Goal: Information Seeking & Learning: Learn about a topic

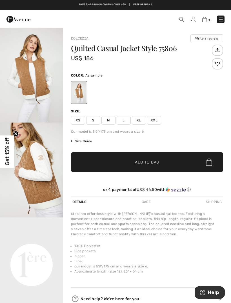
click at [89, 141] on span "Size Guide" at bounding box center [81, 140] width 21 height 5
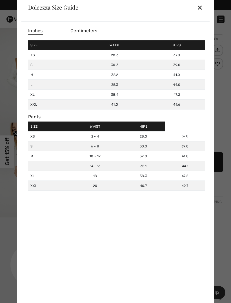
click at [202, 5] on div "✕" at bounding box center [200, 7] width 6 height 12
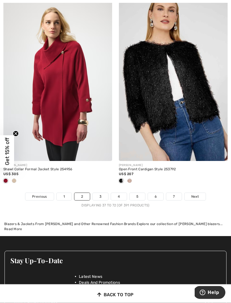
scroll to position [3372, 0]
click at [139, 196] on link "5" at bounding box center [138, 196] width 16 height 7
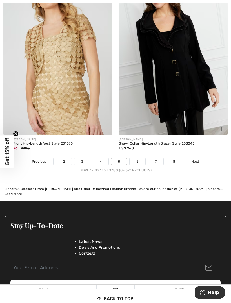
scroll to position [3416, 0]
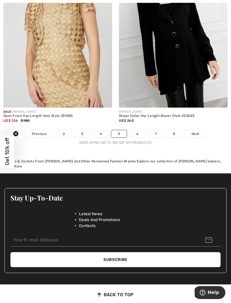
click at [142, 130] on link "6" at bounding box center [138, 133] width 16 height 7
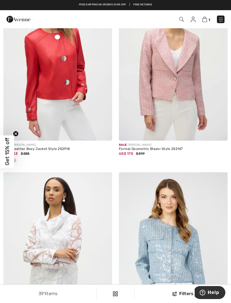
scroll to position [1463, 0]
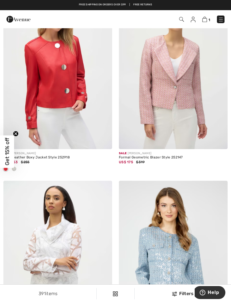
click at [62, 99] on img at bounding box center [57, 67] width 109 height 163
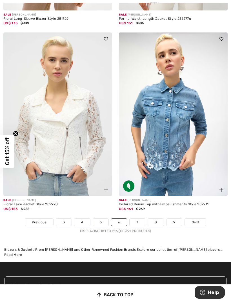
scroll to position [3396, 0]
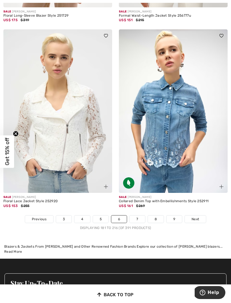
click at [142, 215] on link "7" at bounding box center [137, 218] width 15 height 7
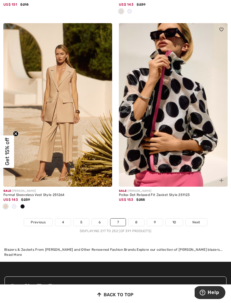
scroll to position [3417, 0]
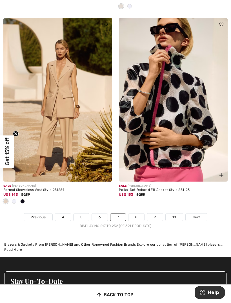
click at [141, 213] on link "8" at bounding box center [137, 216] width 16 height 7
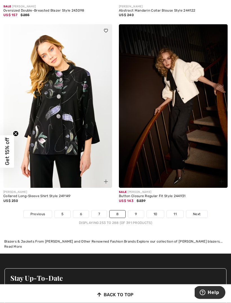
scroll to position [3355, 0]
click at [139, 210] on link "9" at bounding box center [136, 213] width 16 height 7
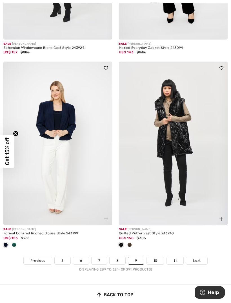
scroll to position [3299, 0]
click at [159, 258] on link "10" at bounding box center [155, 260] width 17 height 7
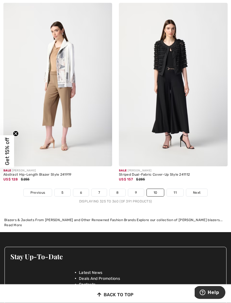
scroll to position [3413, 0]
click at [177, 190] on link "11" at bounding box center [175, 192] width 17 height 7
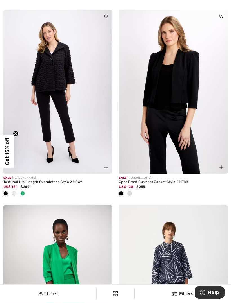
scroll to position [620, 0]
click at [132, 193] on div at bounding box center [130, 193] width 8 height 9
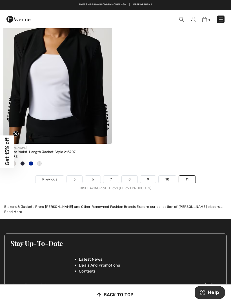
scroll to position [3004, 0]
